Goal: Task Accomplishment & Management: Manage account settings

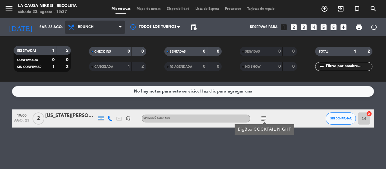
click at [94, 26] on span "Brunch" at bounding box center [95, 27] width 60 height 13
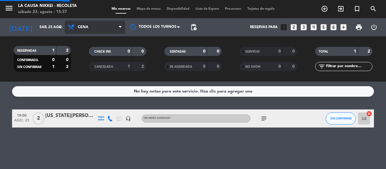
click at [91, 77] on div "menu La Causa Nikkei - Recoleta [DATE] 23. agosto - 15:37 Mis reservas Mapa de …" at bounding box center [193, 40] width 386 height 81
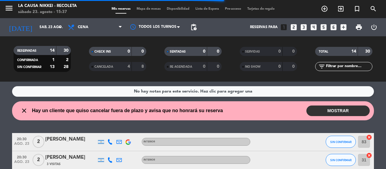
click at [324, 109] on button "MOSTRAR" at bounding box center [338, 110] width 63 height 11
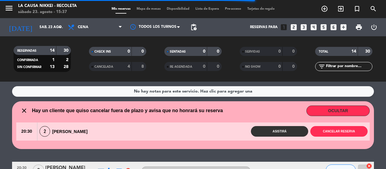
click at [276, 131] on button "Asistirá" at bounding box center [279, 131] width 57 height 11
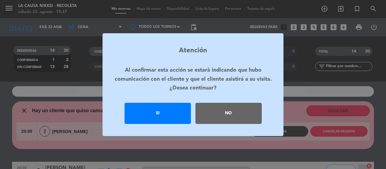
click at [253, 122] on div "No" at bounding box center [229, 113] width 66 height 21
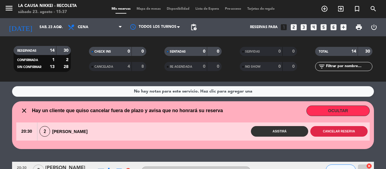
click at [332, 128] on button "Cancelar reserva" at bounding box center [339, 131] width 57 height 11
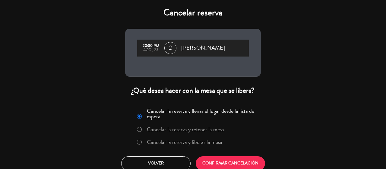
click at [210, 141] on label "Cancelar la reserva y liberar la mesa" at bounding box center [184, 141] width 75 height 5
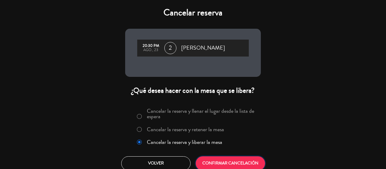
click at [217, 158] on button "CONFIRMAR CANCELACIÓN" at bounding box center [230, 163] width 69 height 14
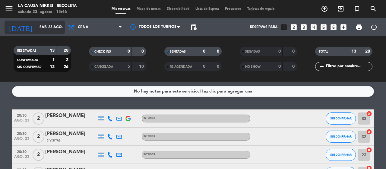
click at [43, 31] on input "sáb. 23 ago." at bounding box center [61, 27] width 48 height 10
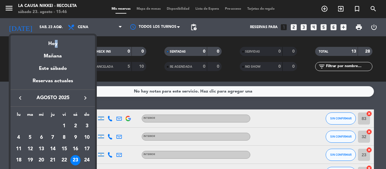
drag, startPoint x: 51, startPoint y: 43, endPoint x: 64, endPoint y: 37, distance: 14.1
click at [62, 38] on div "Hoy" at bounding box center [53, 41] width 85 height 12
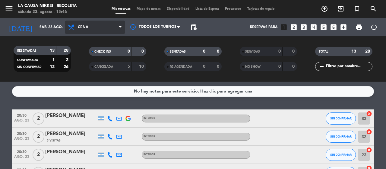
click at [88, 27] on span "Cena" at bounding box center [83, 27] width 11 height 4
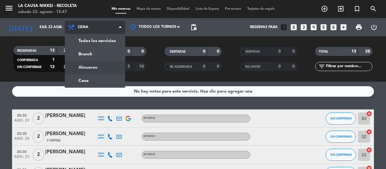
click at [93, 62] on div "menu La Causa Nikkei - Recoleta [DATE] 23. agosto - 15:47 Mis reservas Mapa de …" at bounding box center [193, 40] width 386 height 81
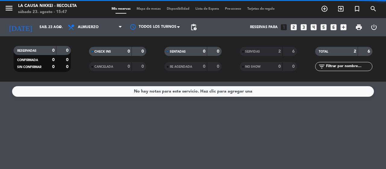
click at [110, 30] on span "Almuerzo" at bounding box center [95, 27] width 60 height 13
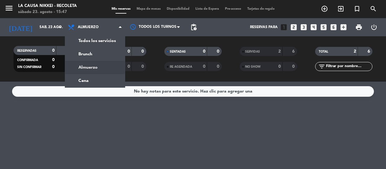
click at [110, 30] on span "Almuerzo" at bounding box center [95, 27] width 60 height 13
